Goal: Task Accomplishment & Management: Complete application form

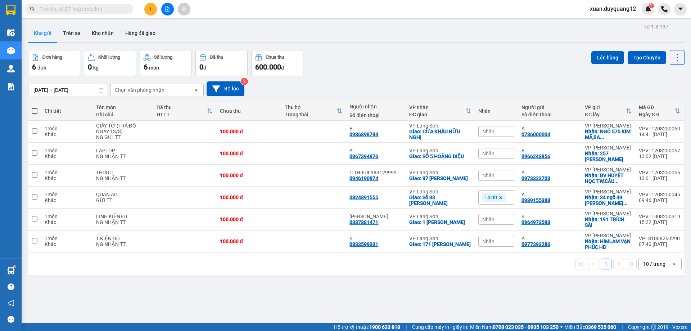
click at [472, 77] on div "[DATE] – [DATE] Press the down arrow key to interact with the calendar and sele…" at bounding box center [356, 89] width 657 height 26
click at [608, 7] on span "xuan.duyquang12" at bounding box center [613, 8] width 58 height 9
click at [591, 22] on icon "login" at bounding box center [590, 22] width 4 height 4
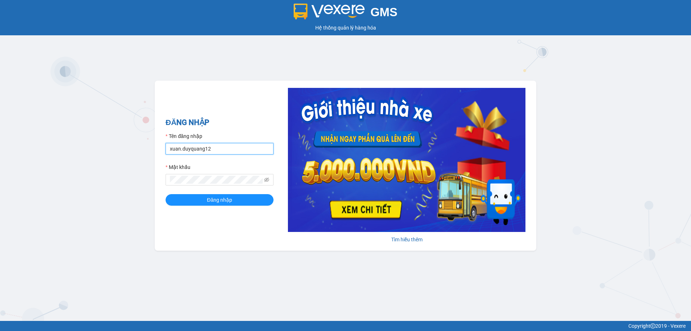
drag, startPoint x: 247, startPoint y: 149, endPoint x: 243, endPoint y: 118, distance: 31.6
click at [247, 149] on input "xuan.duyquang12" at bounding box center [220, 149] width 108 height 12
type input "ngochue.duyquang12"
drag, startPoint x: 244, startPoint y: 200, endPoint x: 195, endPoint y: 239, distance: 62.6
click at [244, 200] on button "Đăng nhập" at bounding box center [220, 200] width 108 height 12
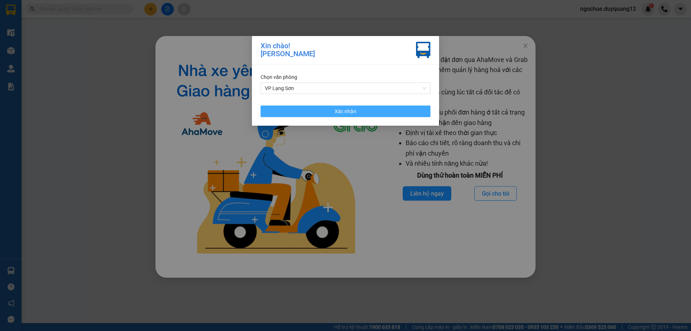
click at [336, 107] on button "Xác nhận" at bounding box center [346, 111] width 170 height 12
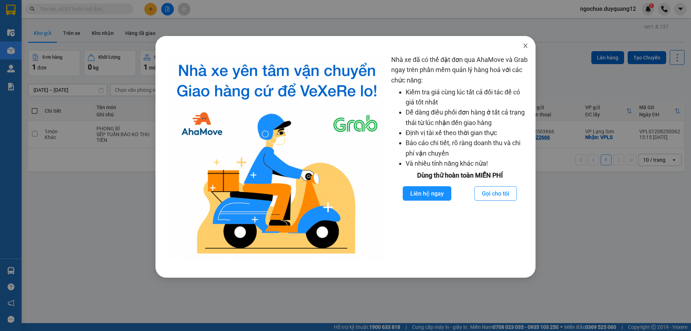
click at [525, 45] on icon "close" at bounding box center [526, 46] width 6 height 6
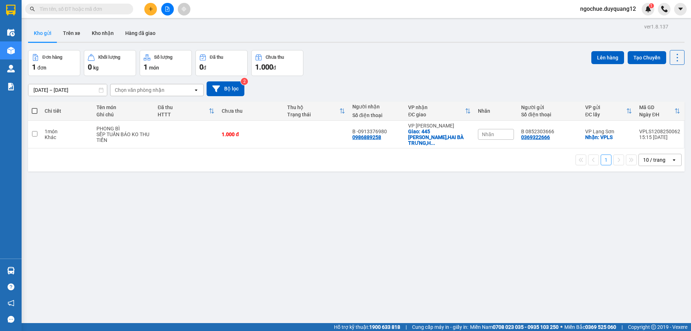
click at [386, 206] on div "ver 1.8.137 Kho gửi Trên xe Kho nhận Hàng đã giao Đơn hàng 1 đơn Khối lượng 0 k…" at bounding box center [356, 187] width 662 height 331
click at [149, 11] on icon "plus" at bounding box center [150, 8] width 5 height 5
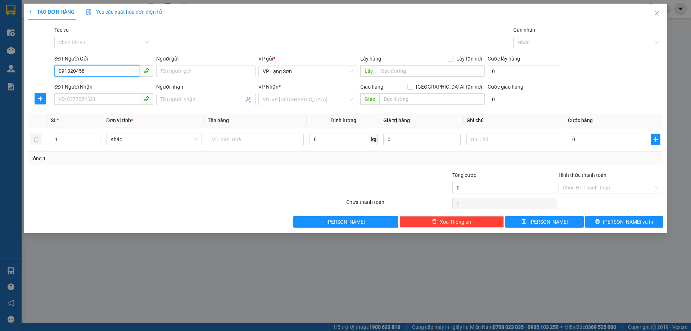
type input "0913204583"
click at [80, 83] on div "0913204583 - A" at bounding box center [104, 86] width 90 height 8
type input "A"
checkbox input "true"
type input "VPLS"
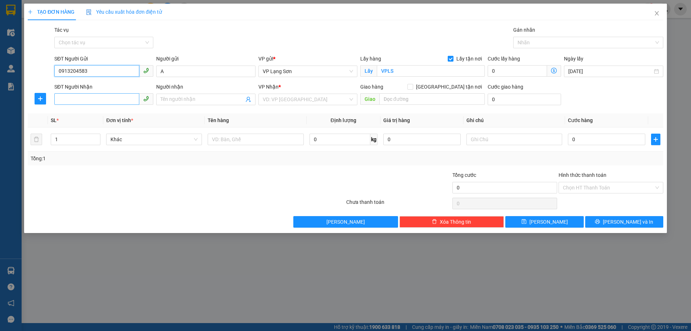
type input "0913204583"
click at [93, 102] on input "SĐT Người Nhận" at bounding box center [96, 99] width 85 height 12
type input "0358992353"
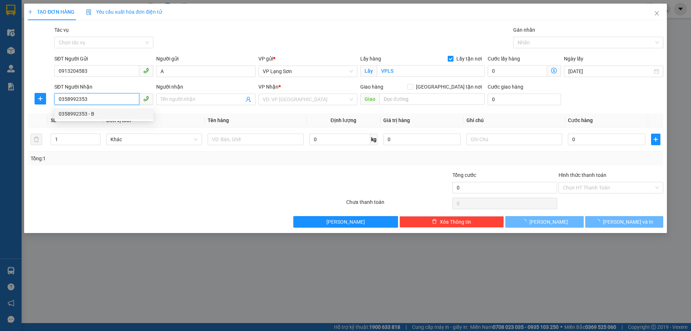
click at [81, 112] on div "0358992353 - B" at bounding box center [104, 114] width 90 height 8
type input "B"
checkbox input "true"
type input "CN3 KCN VĨNH TUY,[GEOGRAPHIC_DATA],[GEOGRAPHIC_DATA],[GEOGRAPHIC_DATA]"
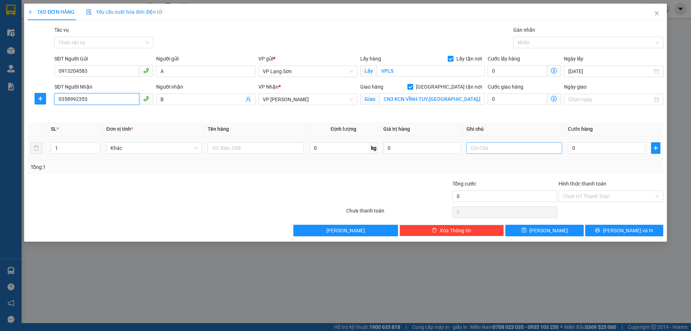
type input "0358992353"
click at [515, 148] on input "text" at bounding box center [515, 148] width 96 height 12
type input "15H48 [DATE] ĐÃ CK CTY 100K"
drag, startPoint x: 582, startPoint y: 148, endPoint x: 566, endPoint y: 146, distance: 16.7
click at [582, 149] on input "0" at bounding box center [606, 148] width 77 height 12
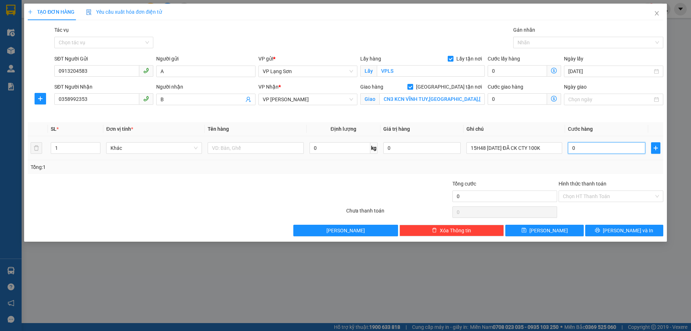
type input "1"
type input "10"
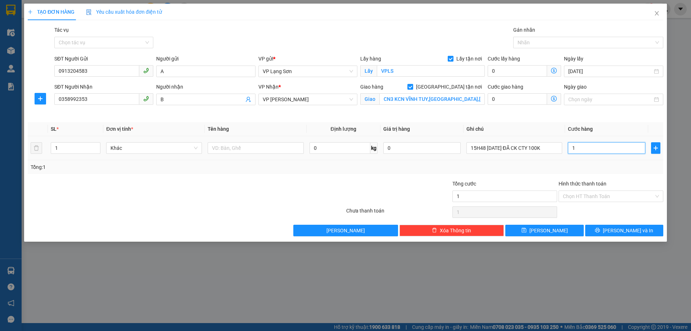
type input "10"
type input "100"
click at [376, 180] on div at bounding box center [399, 192] width 106 height 25
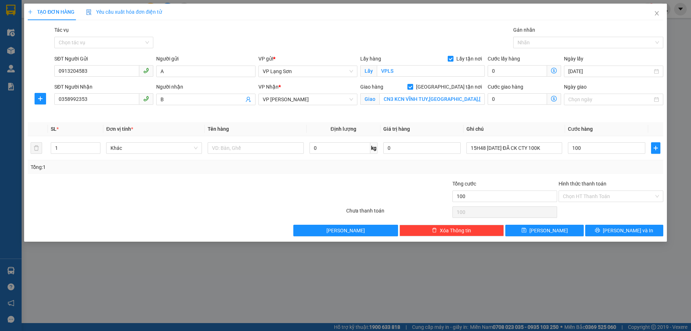
type input "100.000"
click at [235, 147] on input "text" at bounding box center [256, 148] width 96 height 12
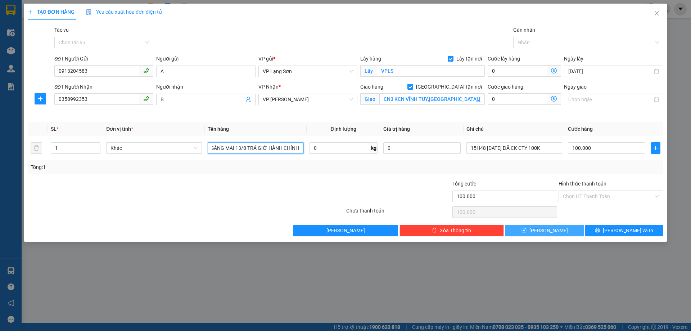
type input "GIẤY TỜ SÁNG MAI 13/8 TRẢ GIỜ HÀNH CHÍNH"
click at [539, 227] on button "[PERSON_NAME]" at bounding box center [544, 231] width 78 height 12
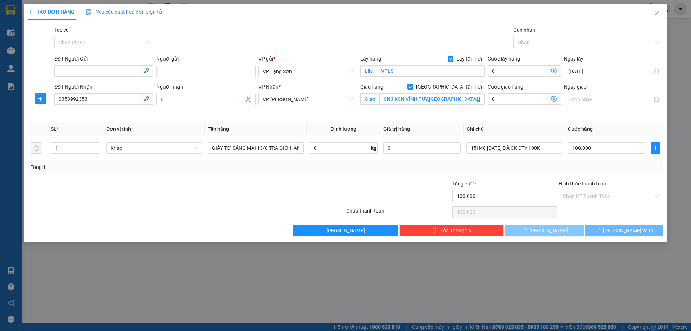
checkbox input "false"
type input "0"
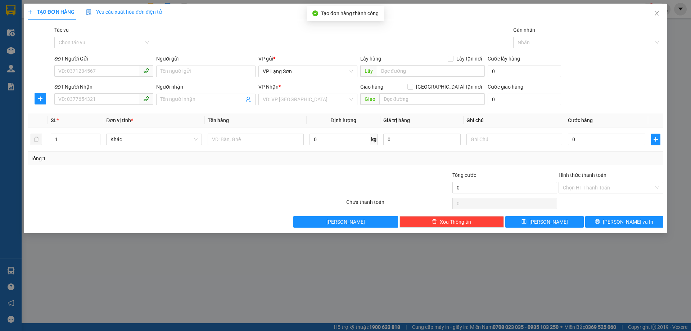
click at [691, 57] on div "TẠO ĐƠN HÀNG Yêu cầu xuất hóa đơn điện tử Transit Pickup Surcharge Ids Transit …" at bounding box center [345, 165] width 691 height 331
click at [659, 11] on icon "close" at bounding box center [657, 13] width 6 height 6
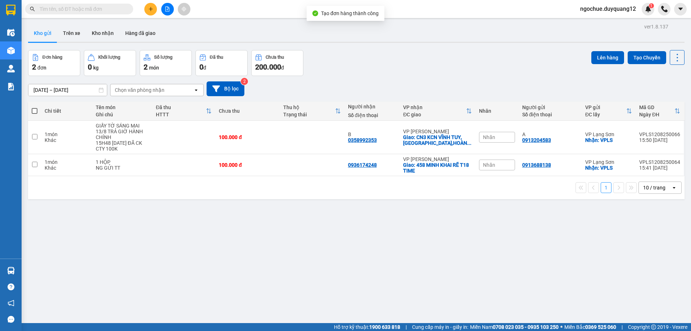
click at [524, 92] on div "[DATE] – [DATE] Press the down arrow key to interact with the calendar and sele…" at bounding box center [356, 88] width 657 height 15
click at [532, 102] on th "Người gửi Số điện thoại" at bounding box center [550, 111] width 63 height 19
click at [509, 215] on div "ver 1.8.137 Kho gửi Trên xe Kho nhận Hàng đã giao Đơn hàng 2 đơn Khối lượng 0 k…" at bounding box center [356, 187] width 662 height 331
click at [513, 206] on div "ver 1.8.137 Kho gửi Trên xe Kho nhận Hàng đã giao Đơn hàng 2 đơn Khối lượng 0 k…" at bounding box center [356, 187] width 662 height 331
drag, startPoint x: 581, startPoint y: 136, endPoint x: 579, endPoint y: 122, distance: 14.2
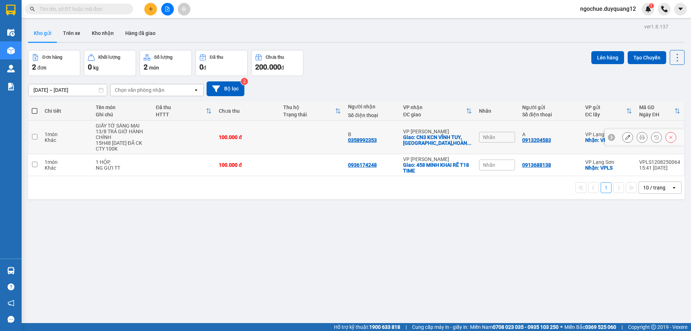
click at [582, 138] on td "VP Lạng Sơn Nhận: VPLS" at bounding box center [609, 137] width 54 height 33
checkbox input "true"
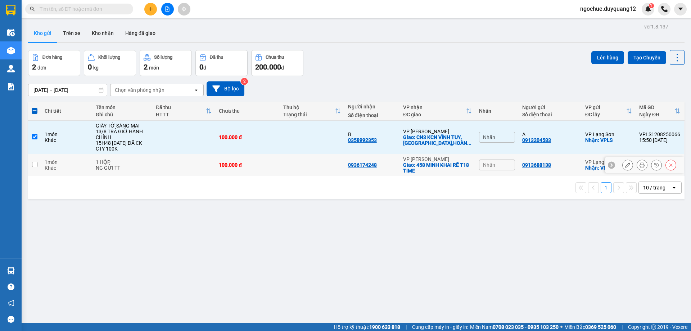
click at [563, 168] on td "0913688138" at bounding box center [550, 165] width 63 height 22
checkbox input "true"
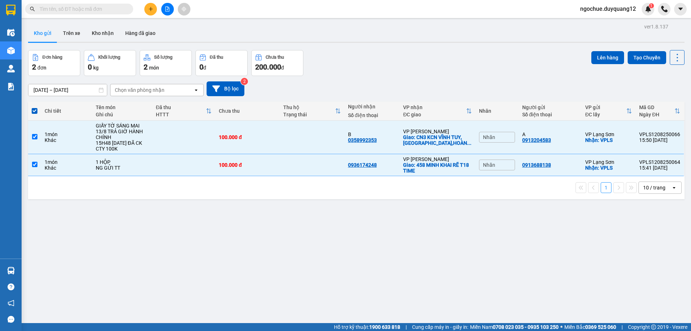
click at [544, 83] on div "[DATE] – [DATE] Press the down arrow key to interact with the calendar and sele…" at bounding box center [356, 88] width 657 height 15
click at [565, 143] on td "A 0913204583" at bounding box center [550, 137] width 63 height 33
checkbox input "false"
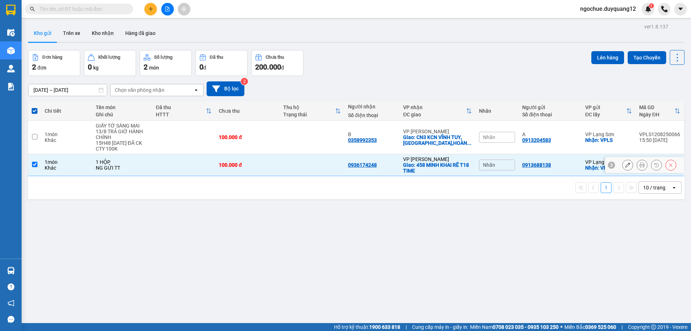
drag, startPoint x: 565, startPoint y: 163, endPoint x: 575, endPoint y: 124, distance: 40.2
click at [565, 163] on div "0913688138" at bounding box center [550, 165] width 56 height 6
checkbox input "false"
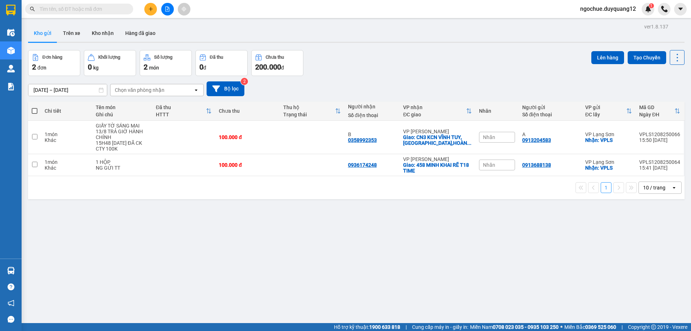
click at [103, 9] on input "text" at bounding box center [82, 9] width 85 height 8
click at [363, 82] on div "[DATE] – [DATE] Press the down arrow key to interact with the calendar and sele…" at bounding box center [356, 88] width 657 height 15
click at [361, 81] on div "[DATE] – [DATE] Press the down arrow key to interact with the calendar and sele…" at bounding box center [356, 88] width 657 height 15
click at [82, 11] on input "text" at bounding box center [82, 9] width 85 height 8
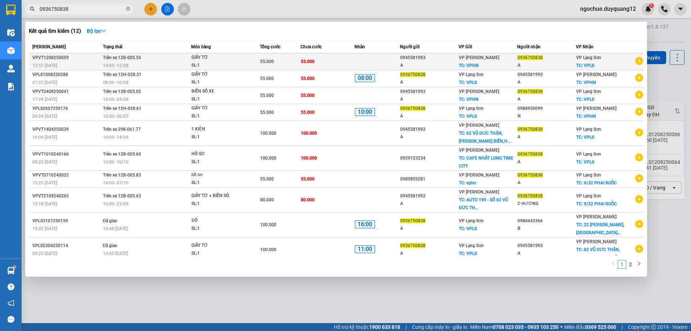
type input "0936750838"
click at [357, 69] on td at bounding box center [377, 61] width 45 height 17
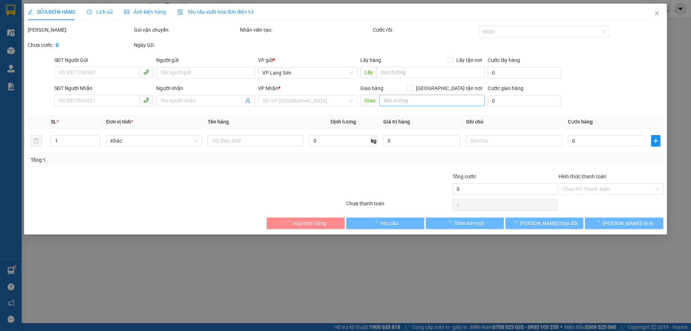
type input "0945581993"
type input "A"
checkbox input "true"
type input "VPHN"
type input "0936750838"
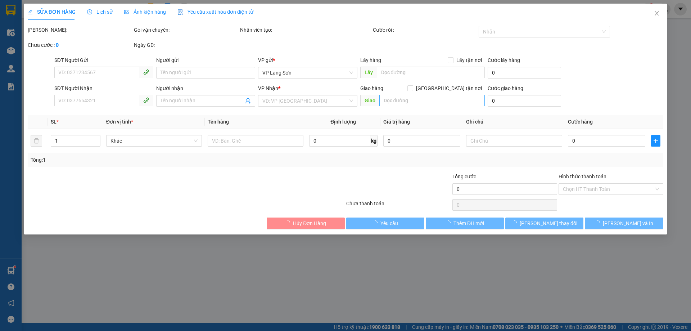
type input "A"
checkbox input "true"
type input "VPLS"
type input "55.000"
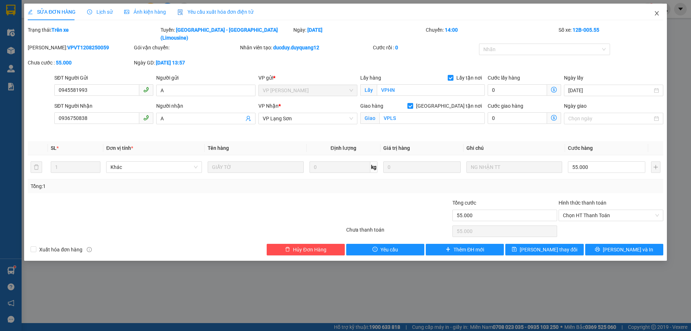
click at [654, 15] on icon "close" at bounding box center [657, 13] width 6 height 6
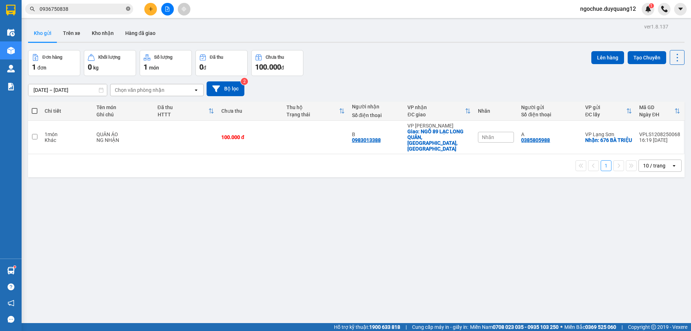
click at [127, 7] on icon "close-circle" at bounding box center [128, 8] width 4 height 4
paste input "0916784999"
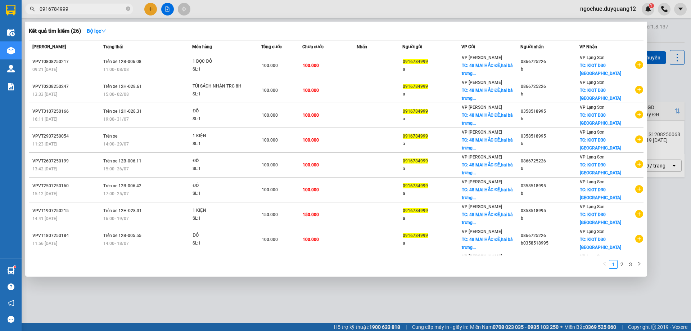
type input "0916784999"
drag, startPoint x: 183, startPoint y: 317, endPoint x: 169, endPoint y: 233, distance: 84.9
click at [182, 316] on div at bounding box center [345, 165] width 691 height 331
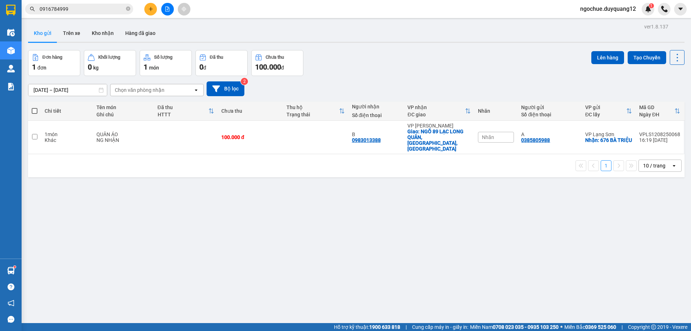
click at [78, 12] on input "0916784999" at bounding box center [82, 9] width 85 height 8
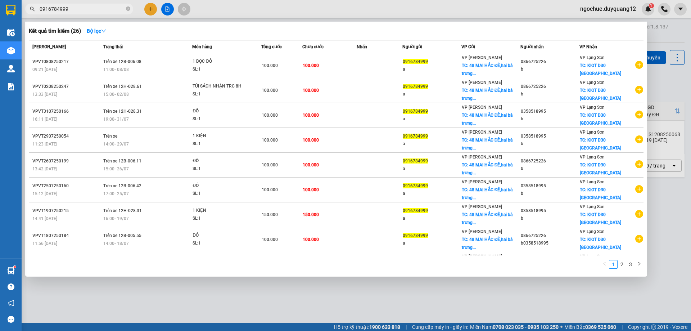
click at [665, 86] on div at bounding box center [345, 165] width 691 height 331
click at [76, 4] on span "0916784999" at bounding box center [79, 9] width 108 height 11
click at [77, 9] on input "0916784999" at bounding box center [82, 9] width 85 height 8
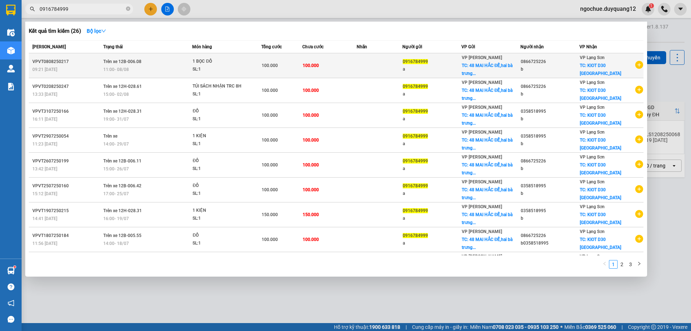
click at [635, 67] on icon "plus-circle" at bounding box center [639, 65] width 8 height 8
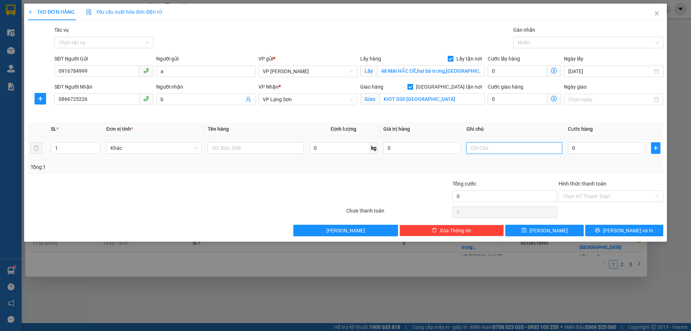
click at [505, 148] on input "text" at bounding box center [515, 148] width 96 height 12
type input "NHẬN TT 100K"
drag, startPoint x: 361, startPoint y: 190, endPoint x: 493, endPoint y: 168, distance: 133.9
click at [362, 190] on div at bounding box center [399, 192] width 106 height 25
click at [589, 145] on input "0" at bounding box center [606, 148] width 77 height 12
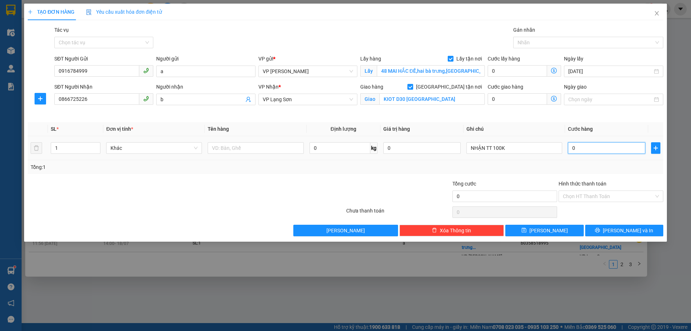
type input "1"
type input "10"
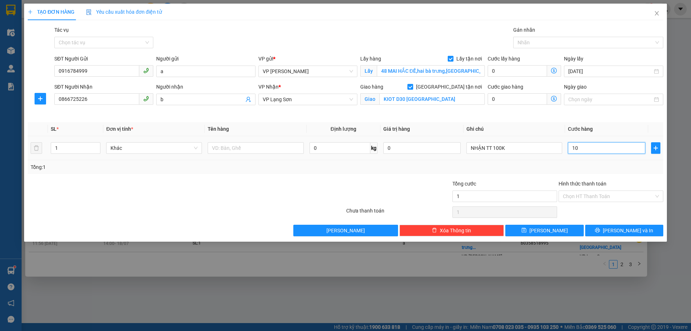
type input "10"
type input "100"
type input "100.000"
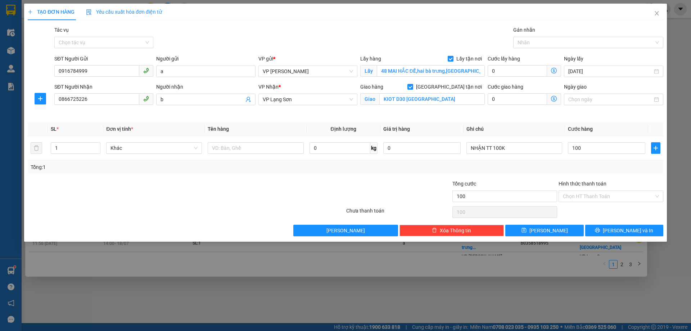
type input "100.000"
click at [301, 172] on div "Tổng: 1" at bounding box center [346, 167] width 636 height 14
click at [255, 147] on input "text" at bounding box center [256, 148] width 96 height 12
type input "G"
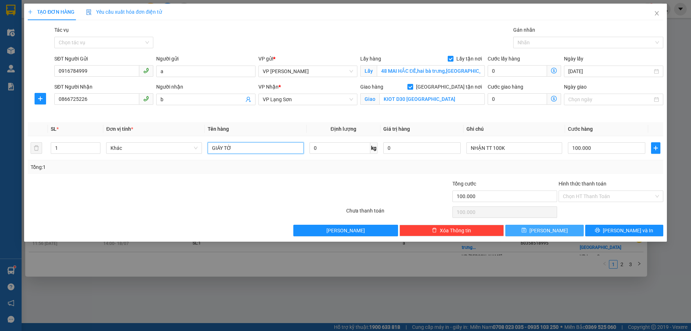
type input "GIÁY TỜ"
click at [519, 231] on button "[PERSON_NAME]" at bounding box center [544, 231] width 78 height 12
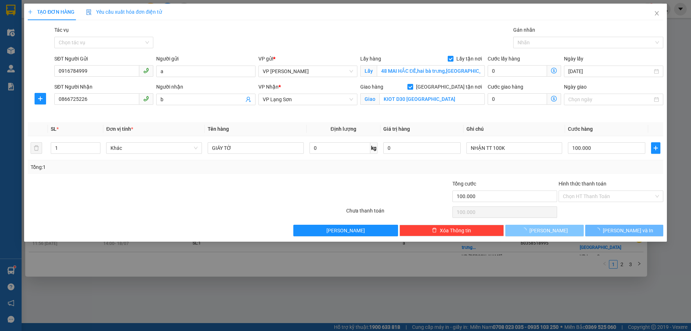
checkbox input "false"
type input "0"
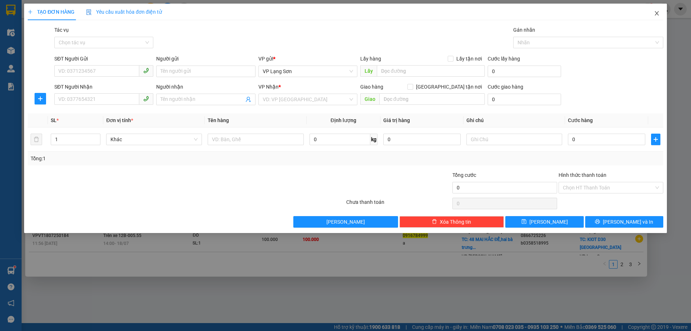
click at [665, 12] on span "Close" at bounding box center [657, 14] width 20 height 20
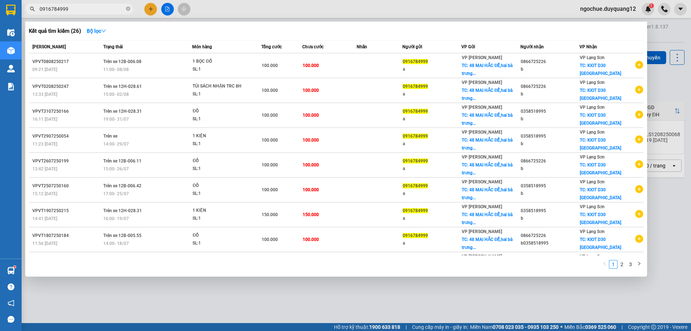
click at [667, 100] on div at bounding box center [345, 165] width 691 height 331
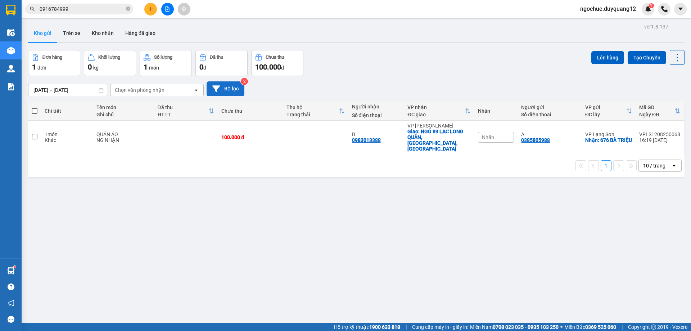
click at [226, 87] on button "Bộ lọc" at bounding box center [226, 88] width 38 height 15
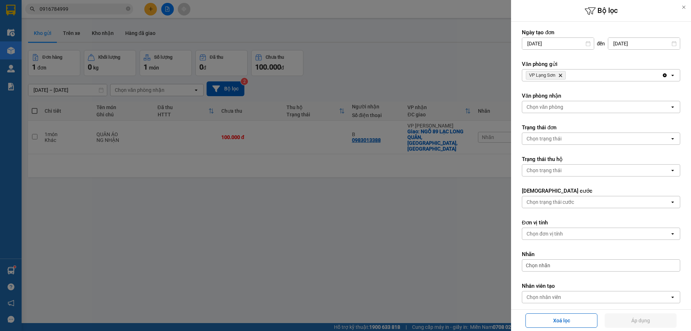
click at [594, 73] on div "VP Lạng Sơn Delete" at bounding box center [592, 75] width 140 height 12
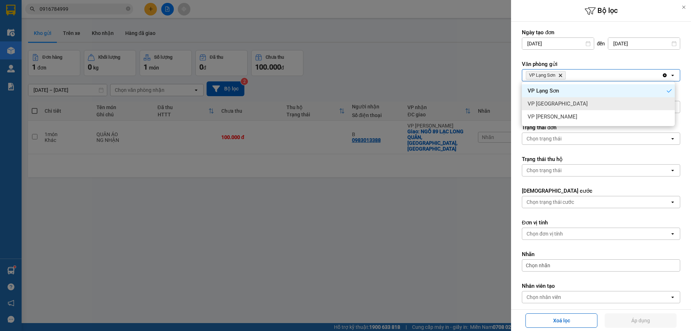
drag, startPoint x: 584, startPoint y: 100, endPoint x: 610, endPoint y: 90, distance: 28.3
click at [584, 100] on div "VP [GEOGRAPHIC_DATA]" at bounding box center [598, 103] width 153 height 13
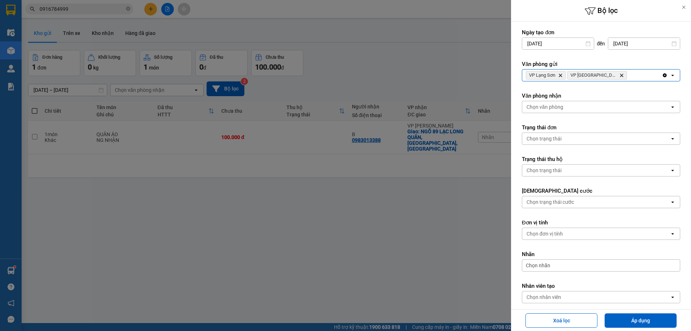
click at [630, 77] on div "VP Lạng Sơn Delete VP [GEOGRAPHIC_DATA] Delete" at bounding box center [592, 75] width 140 height 12
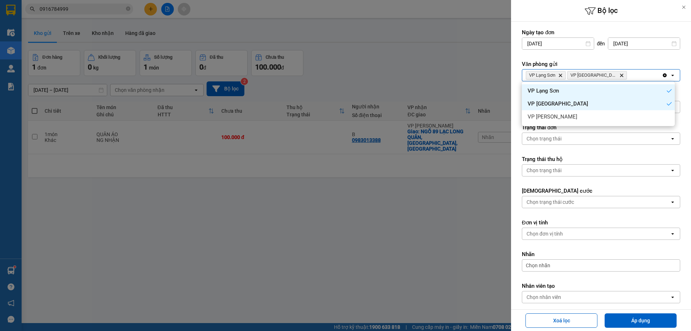
click at [618, 114] on div "VP [PERSON_NAME]" at bounding box center [598, 116] width 153 height 13
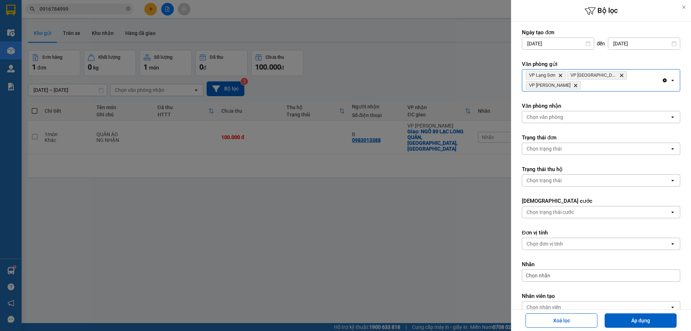
click at [586, 111] on div "Chọn văn phòng" at bounding box center [596, 117] width 148 height 12
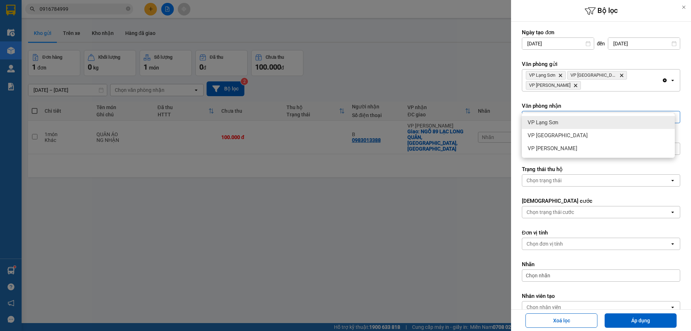
click at [571, 127] on div "VP Lạng Sơn" at bounding box center [598, 122] width 153 height 13
click at [602, 111] on div "VP Lạng Sơn Delete" at bounding box center [592, 117] width 140 height 12
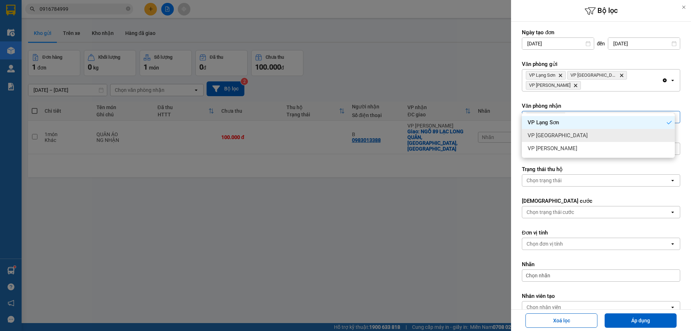
click at [589, 131] on div "VP [GEOGRAPHIC_DATA]" at bounding box center [598, 135] width 153 height 13
click at [634, 111] on div "VP Lạng Sơn Delete VP [GEOGRAPHIC_DATA] Delete" at bounding box center [592, 117] width 140 height 12
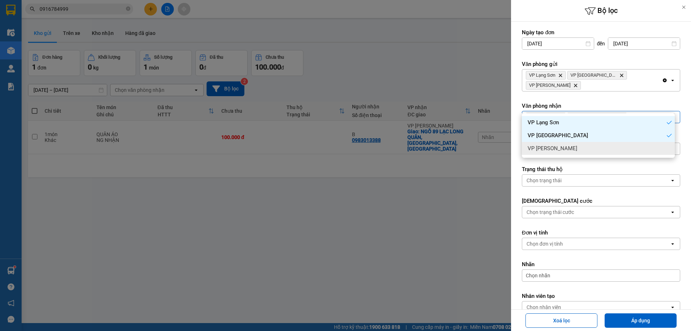
click at [626, 149] on div "VP [PERSON_NAME]" at bounding box center [598, 148] width 153 height 13
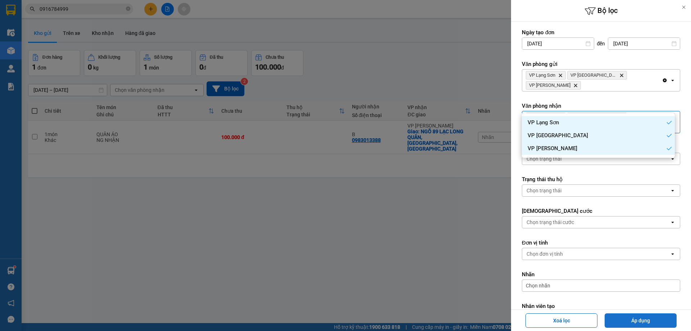
click at [632, 321] on button "Áp dụng" at bounding box center [641, 320] width 72 height 14
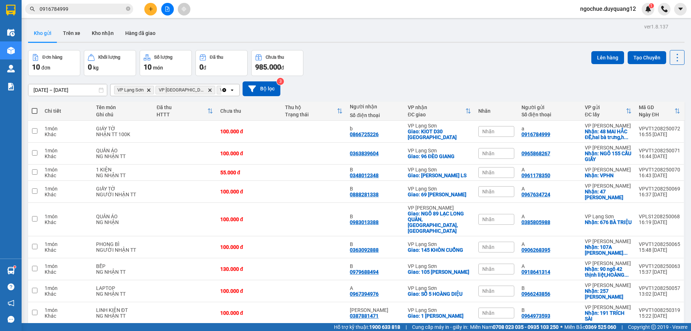
click at [78, 11] on input "0916784999" at bounding box center [82, 9] width 85 height 8
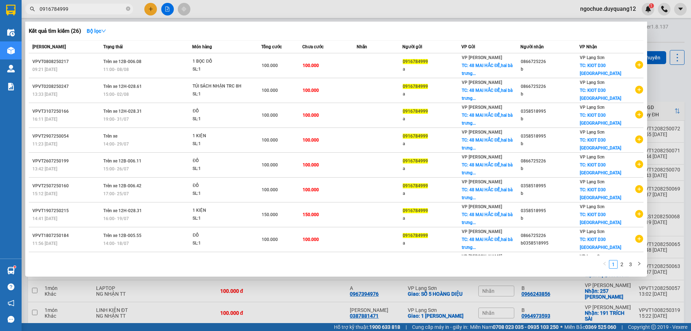
click at [661, 77] on div at bounding box center [345, 165] width 691 height 331
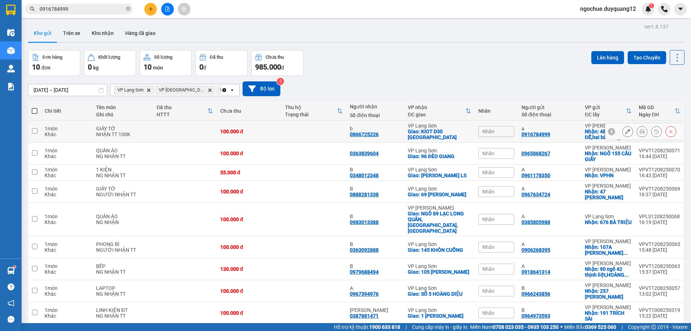
click at [625, 132] on icon at bounding box center [627, 131] width 5 height 5
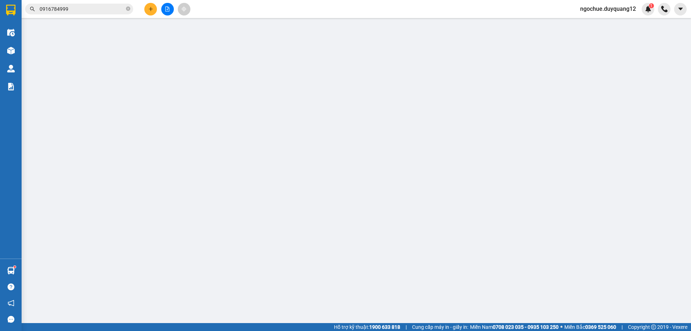
type input "0916784999"
type input "a"
checkbox input "true"
type input "48 MAI HẮC ĐẾ,hai bà trưng,[GEOGRAPHIC_DATA]"
type input "0866725226"
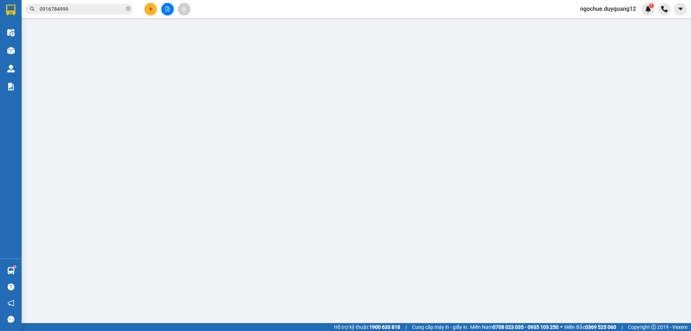
type input "b"
checkbox input "true"
type input "KIOT D30 [GEOGRAPHIC_DATA]"
type input "100.000"
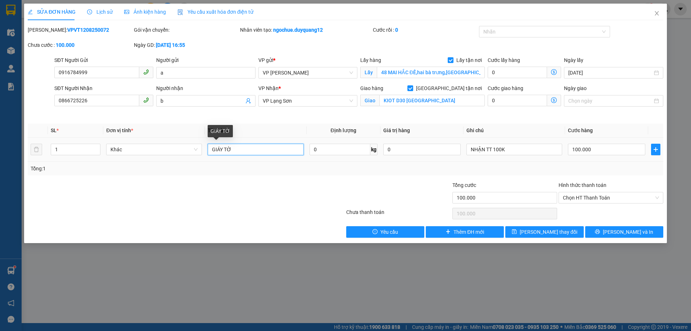
drag, startPoint x: 247, startPoint y: 154, endPoint x: 118, endPoint y: 137, distance: 129.7
click at [118, 137] on table "SL * Đơn vị tính * Tên hàng Định lượng Giá trị hàng Ghi chú Cước hàng 1 Khác GI…" at bounding box center [346, 142] width 636 height 38
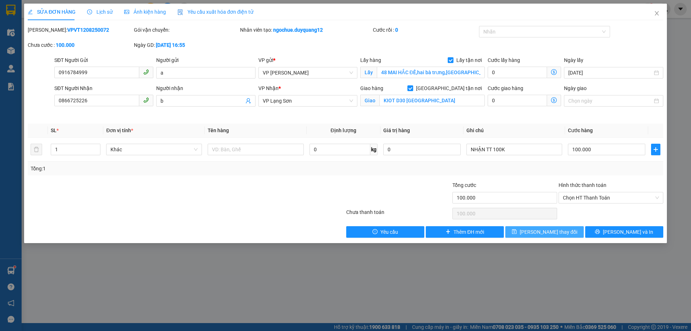
click at [541, 230] on span "[PERSON_NAME] thay đổi" at bounding box center [549, 232] width 58 height 8
